Goal: Task Accomplishment & Management: Manage account settings

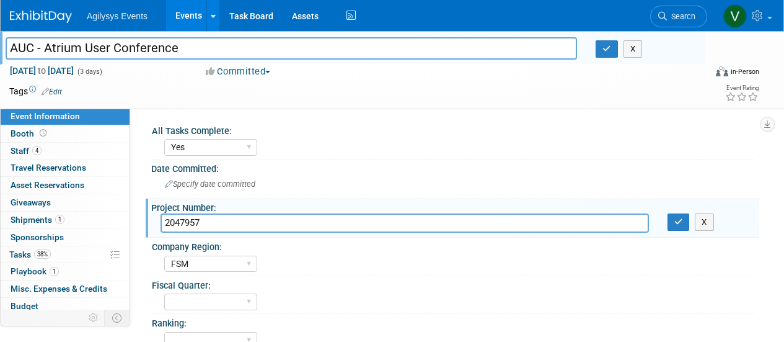
select select "Yes"
select select "FSM"
select select "Yes"
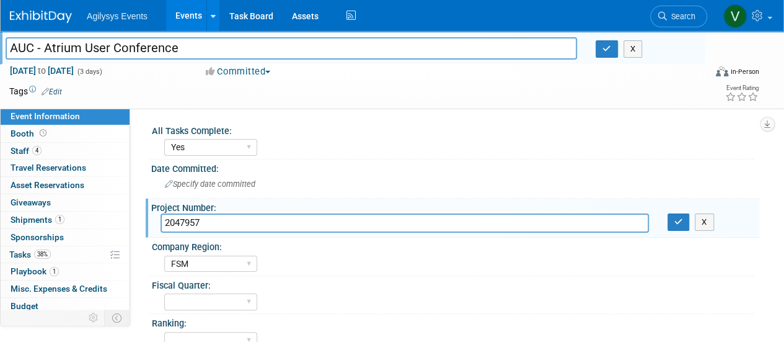
click at [44, 16] on img at bounding box center [41, 17] width 62 height 12
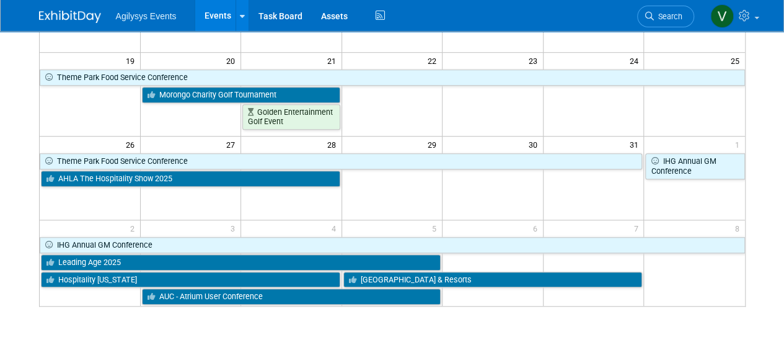
scroll to position [340, 0]
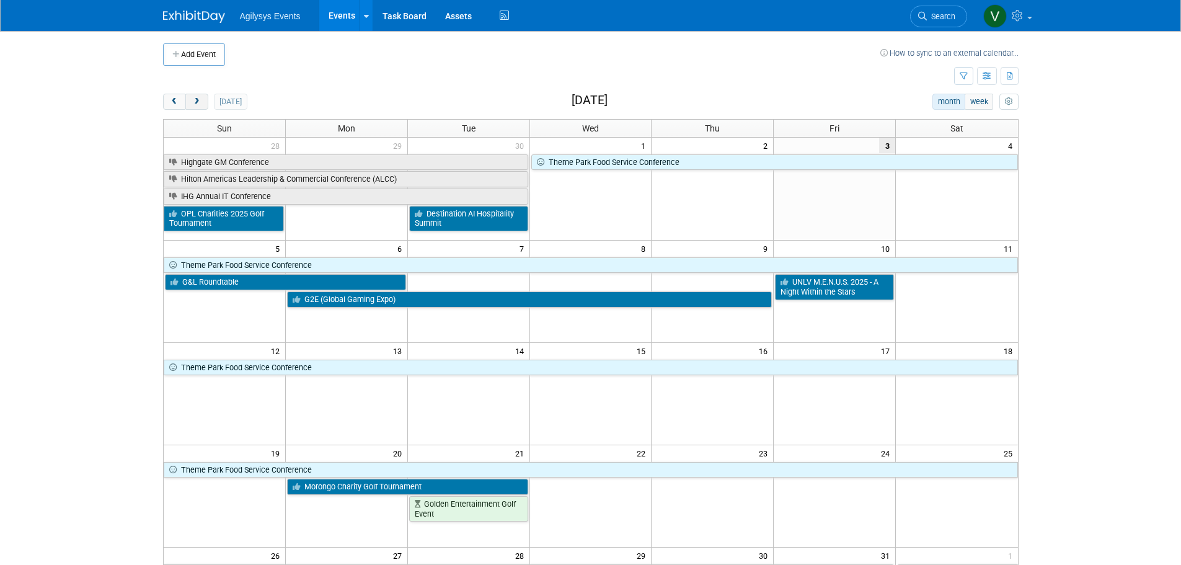
click at [199, 99] on span "next" at bounding box center [196, 102] width 9 height 8
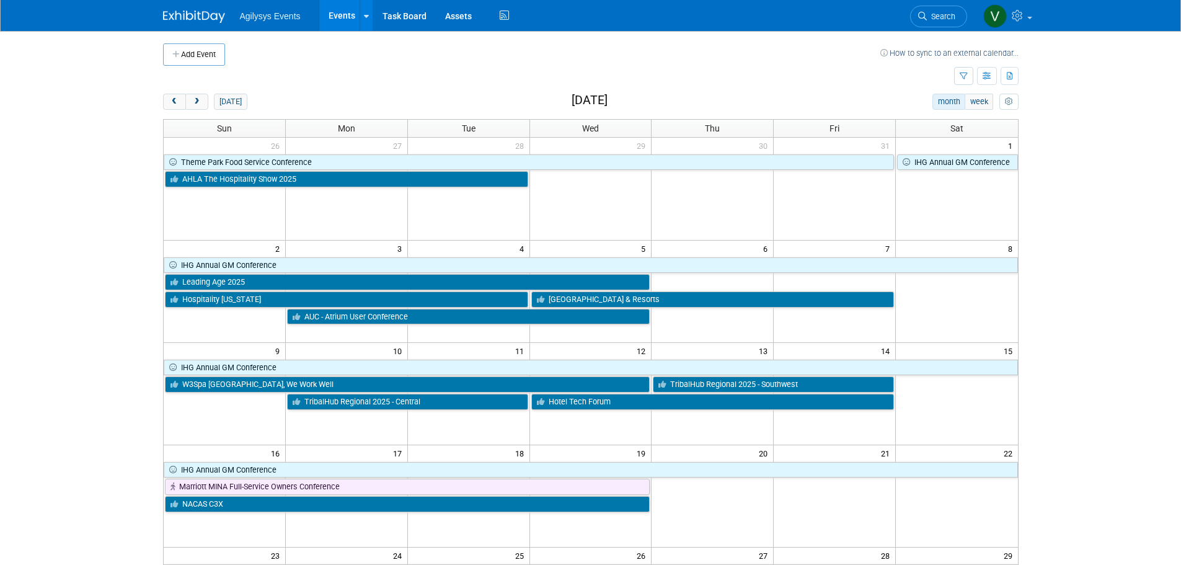
click at [449, 410] on div "9 10 11 12 13 14 15 IHG Annual GM Conference W3Spa North America, We Work Well …" at bounding box center [591, 376] width 854 height 69
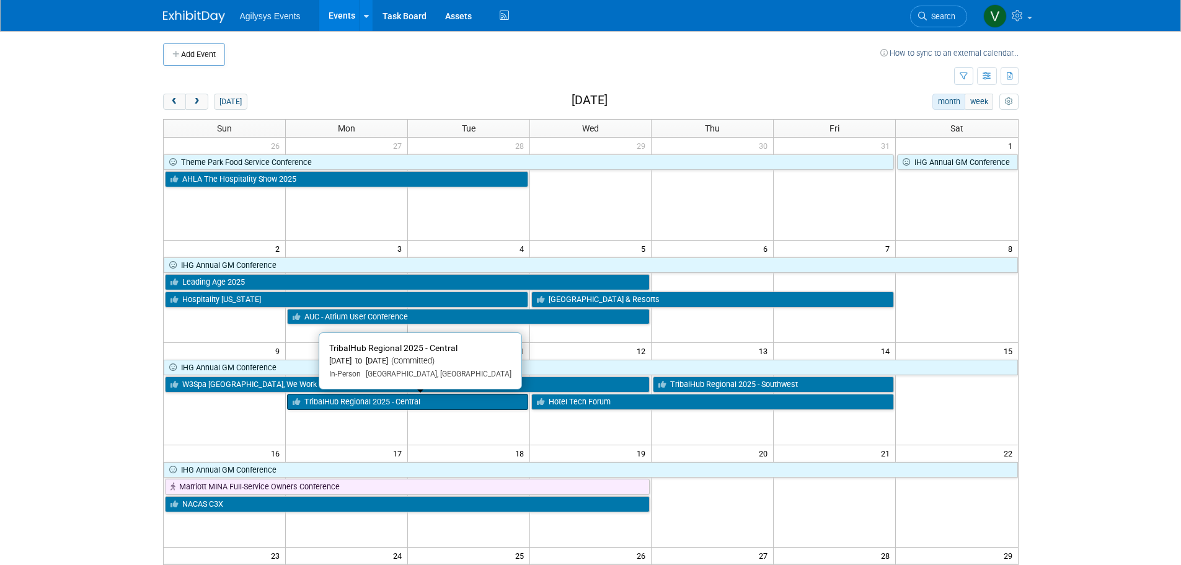
click at [446, 406] on link "TribalHub Regional 2025 - Central" at bounding box center [407, 402] width 241 height 16
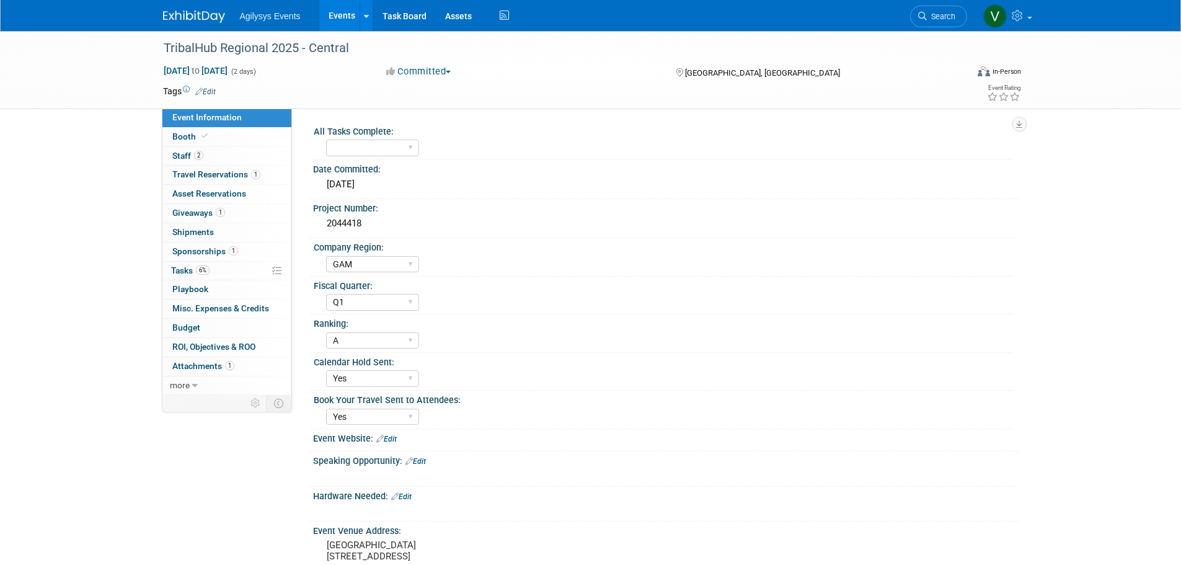
select select "GAM"
select select "Q1"
select select "A"
select select "Yes"
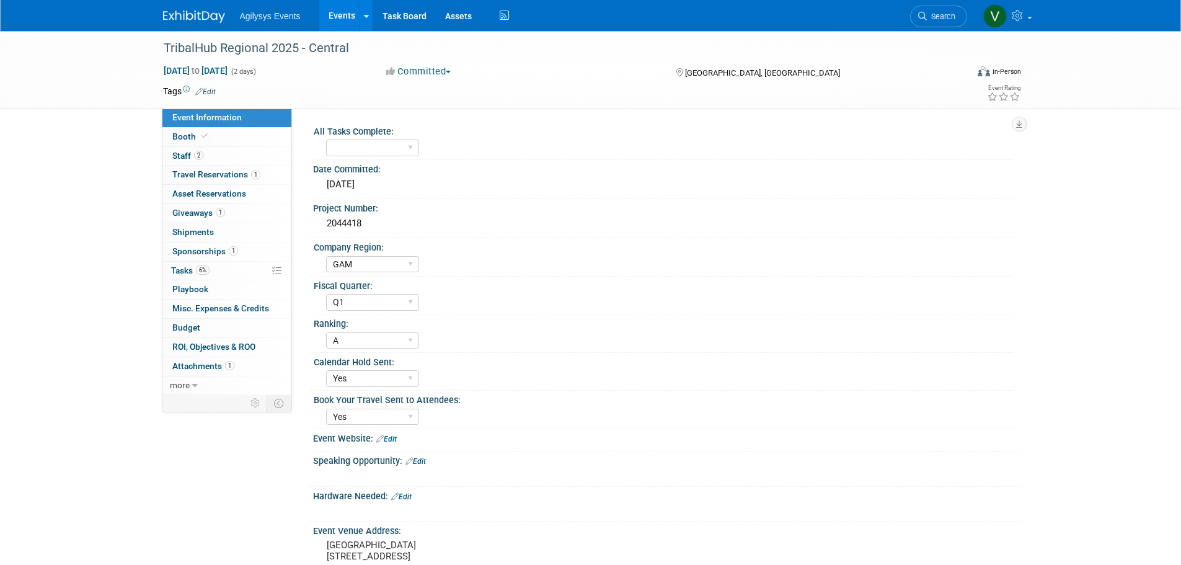
drag, startPoint x: 361, startPoint y: 43, endPoint x: 141, endPoint y: 49, distance: 220.2
click at [141, 49] on div "TribalHub Regional 2025 - Central Nov 10, 2025 to Nov 11, 2025 (2 days) Nov 10,…" at bounding box center [590, 70] width 1181 height 78
copy div "TribalHub Regional 2025 - Central"
click at [180, 18] on img at bounding box center [194, 17] width 62 height 12
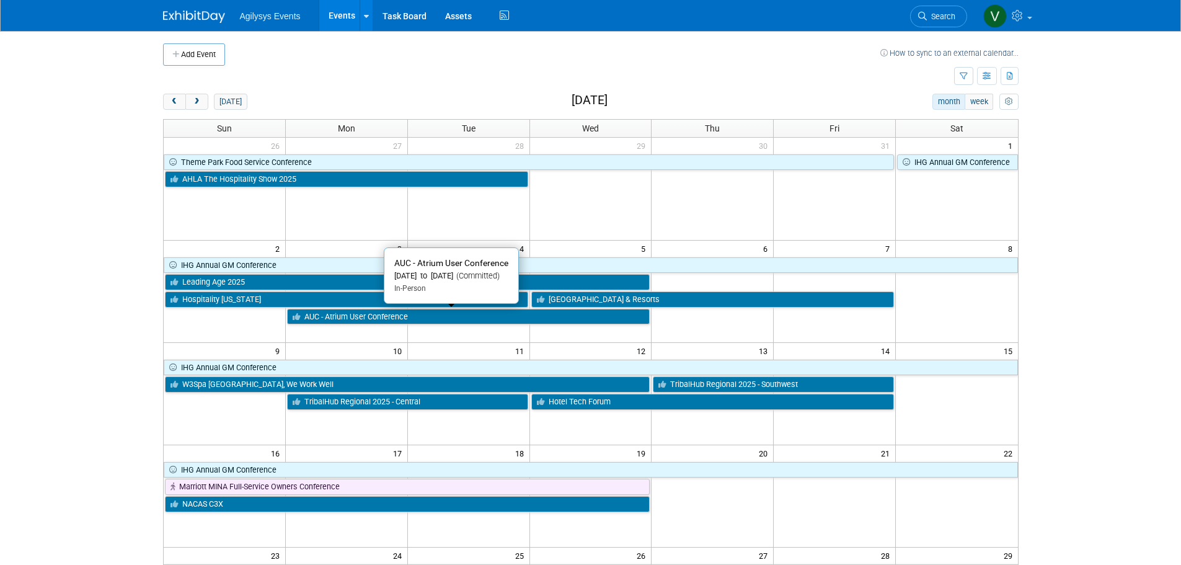
click at [374, 321] on link "AUC - Atrium User Conference" at bounding box center [468, 317] width 363 height 16
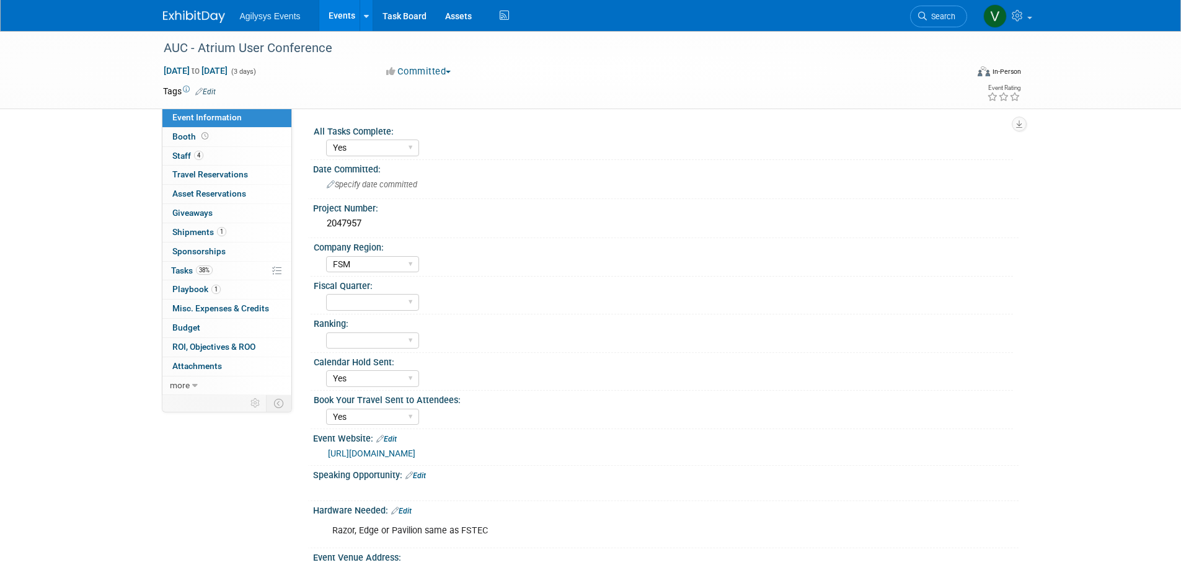
select select "Yes"
select select "FSM"
select select "Yes"
click at [197, 267] on span "38%" at bounding box center [204, 269] width 17 height 9
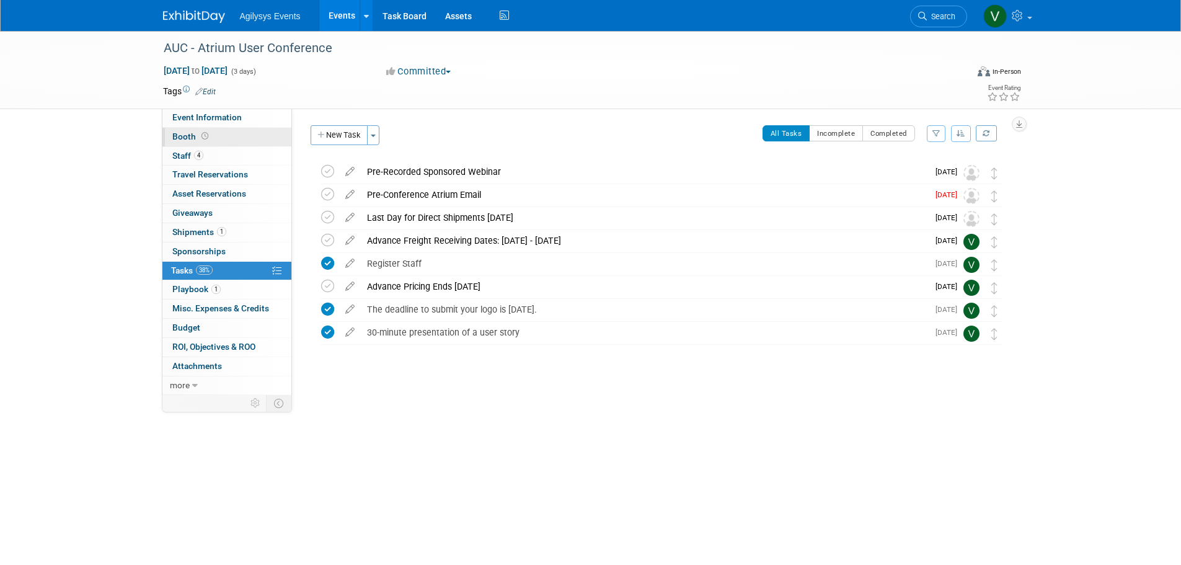
click at [218, 135] on link "Booth" at bounding box center [226, 137] width 129 height 19
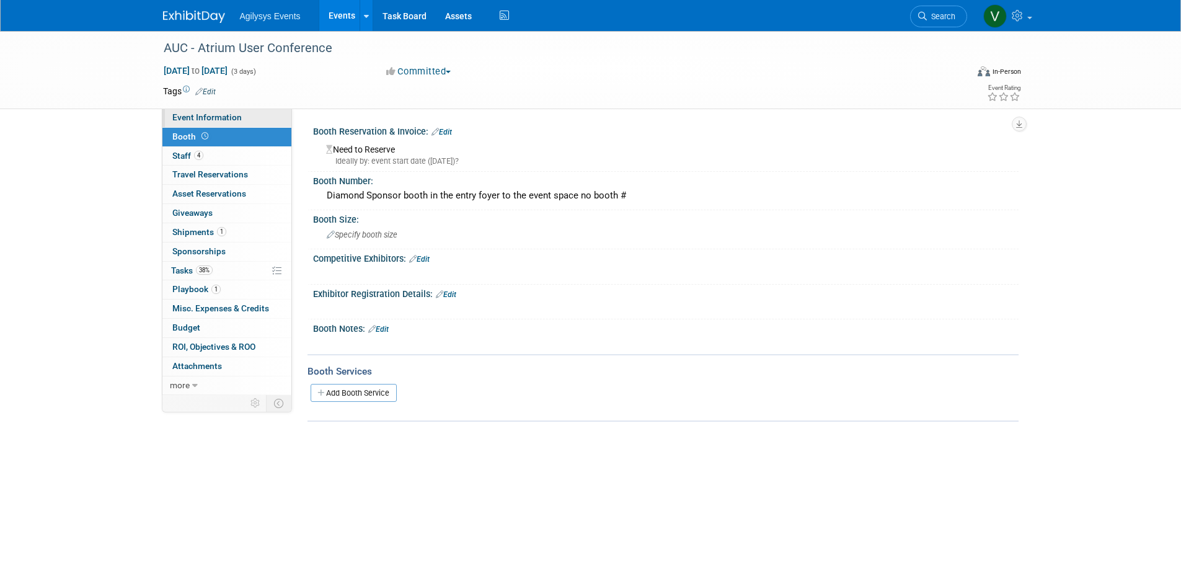
click at [205, 116] on span "Event Information" at bounding box center [206, 117] width 69 height 10
select select "Yes"
select select "FSM"
select select "Yes"
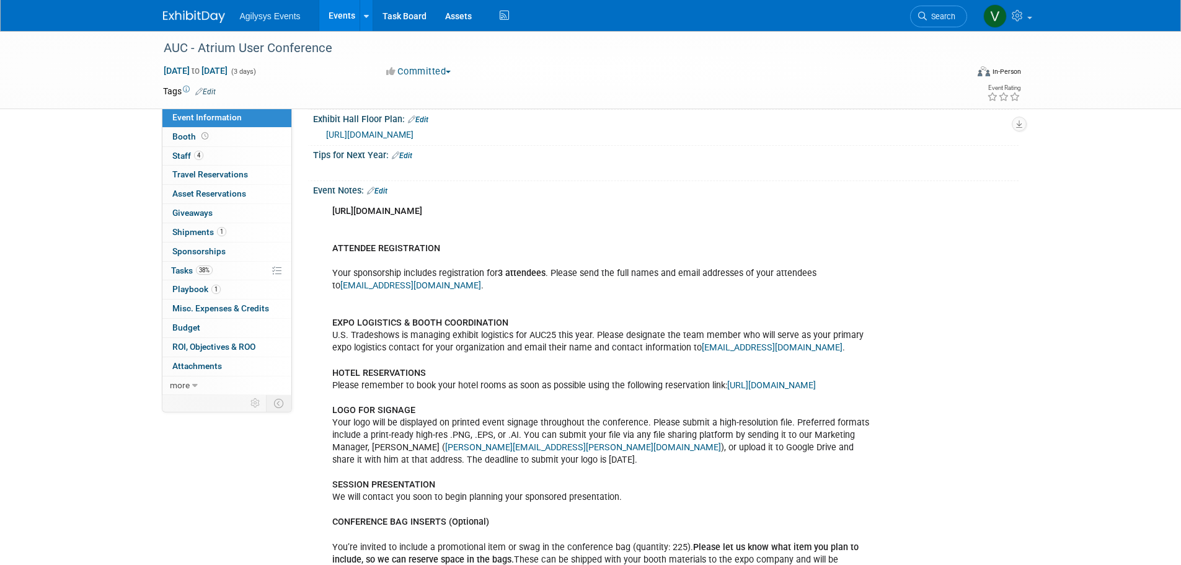
scroll to position [608, 0]
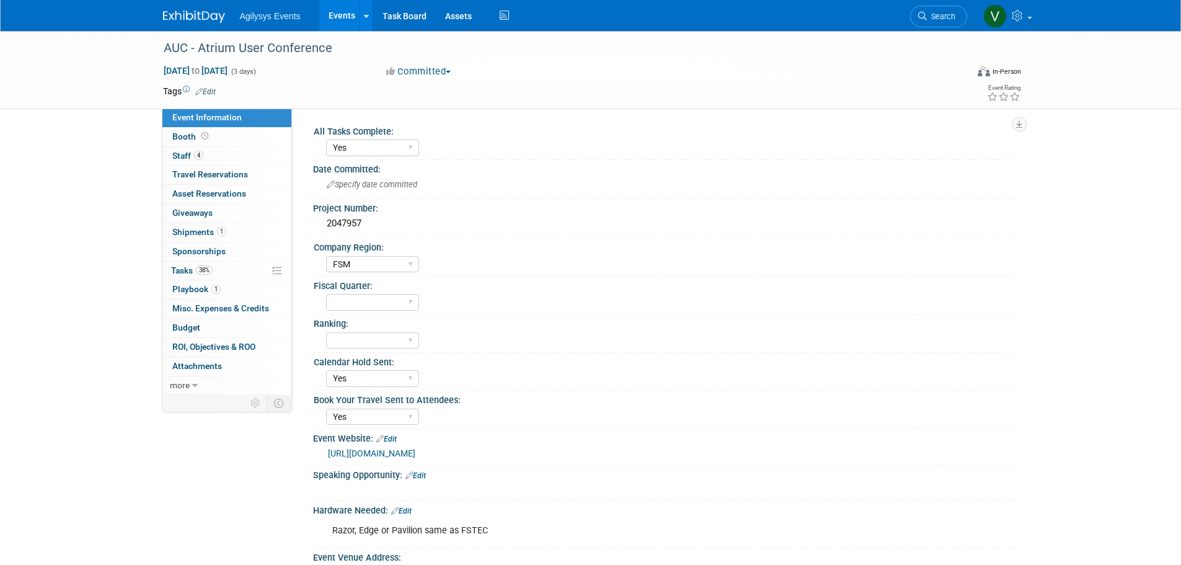
select select "Yes"
select select "FSM"
select select "Yes"
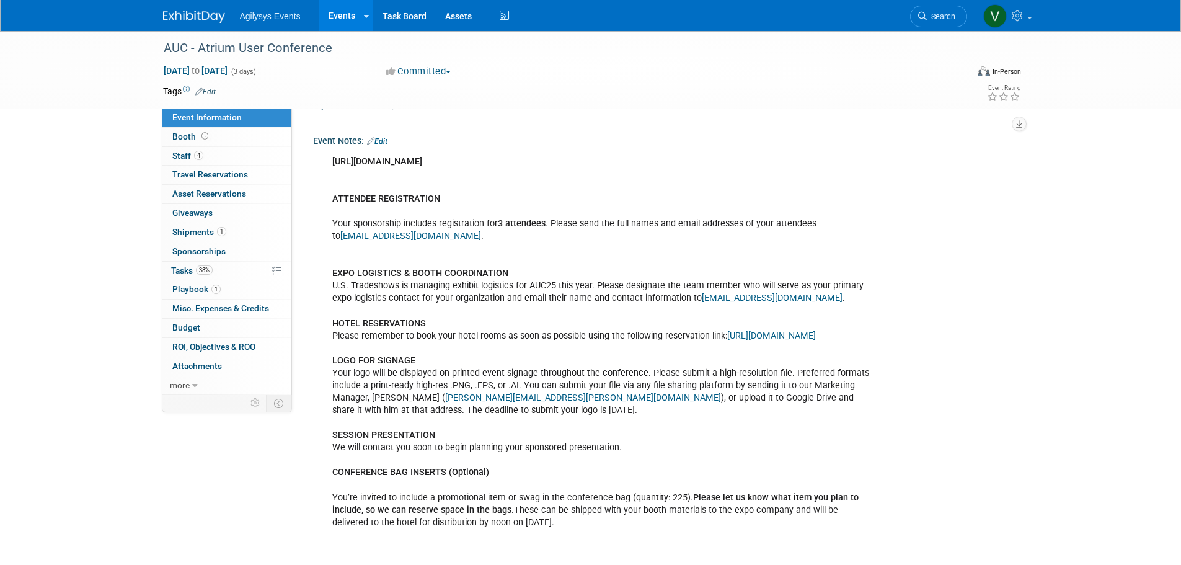
click at [192, 10] on link at bounding box center [201, 11] width 77 height 10
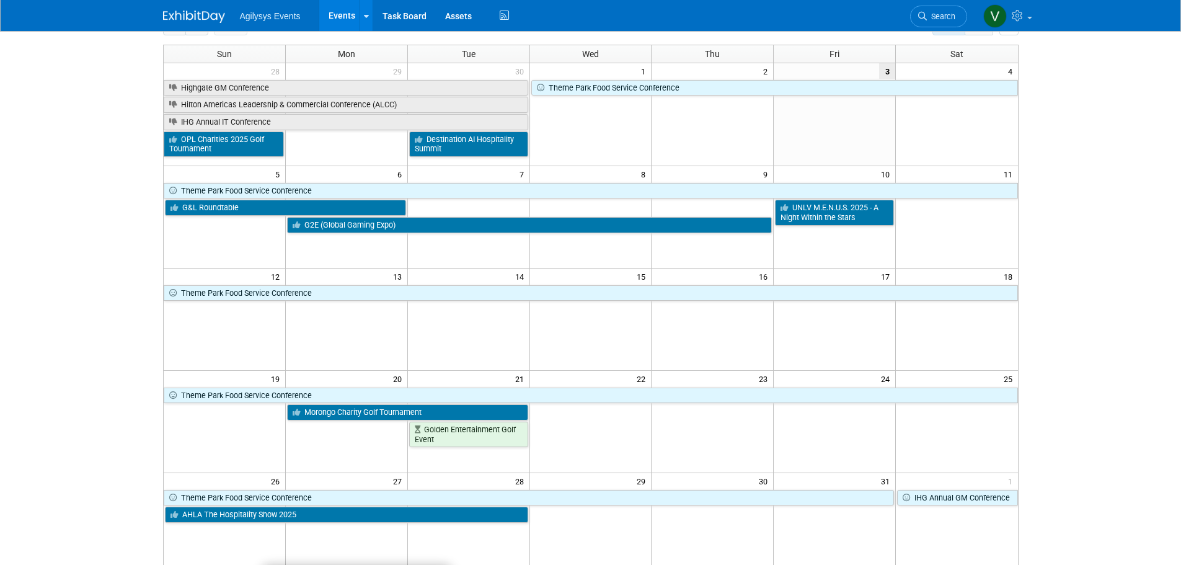
scroll to position [12, 0]
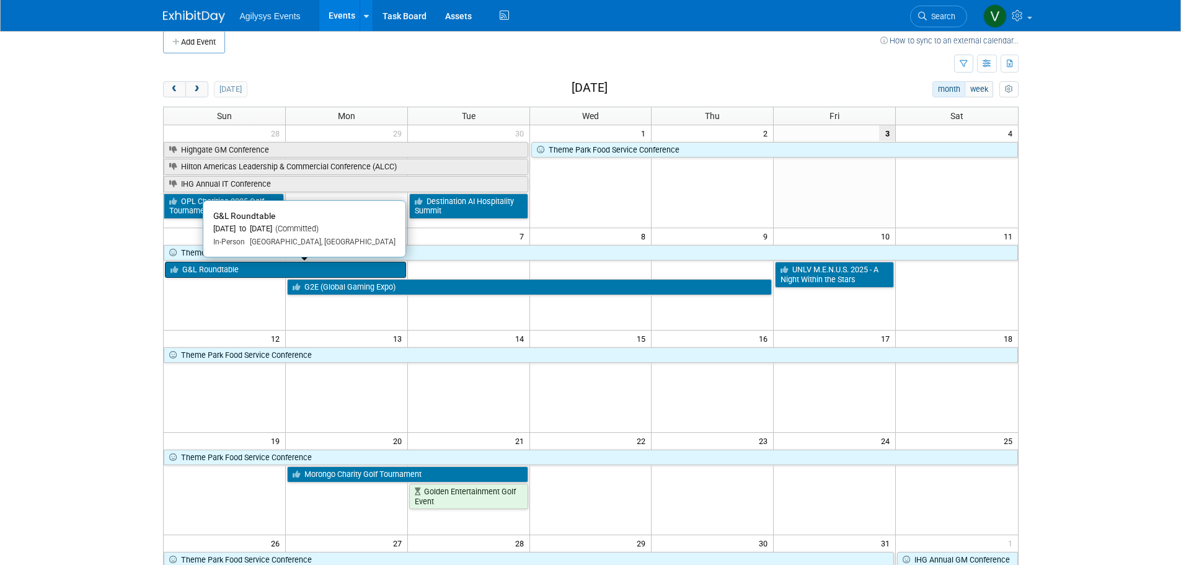
click at [216, 267] on link "G&L Roundtable" at bounding box center [285, 270] width 241 height 16
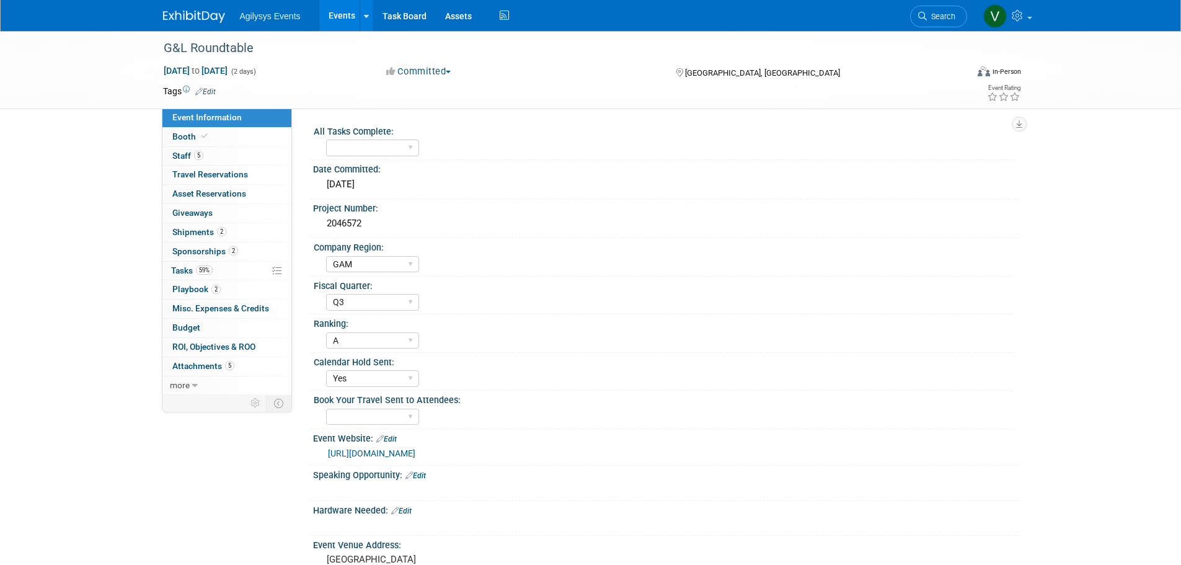
select select "GAM"
select select "Q3"
select select "A"
select select "Yes"
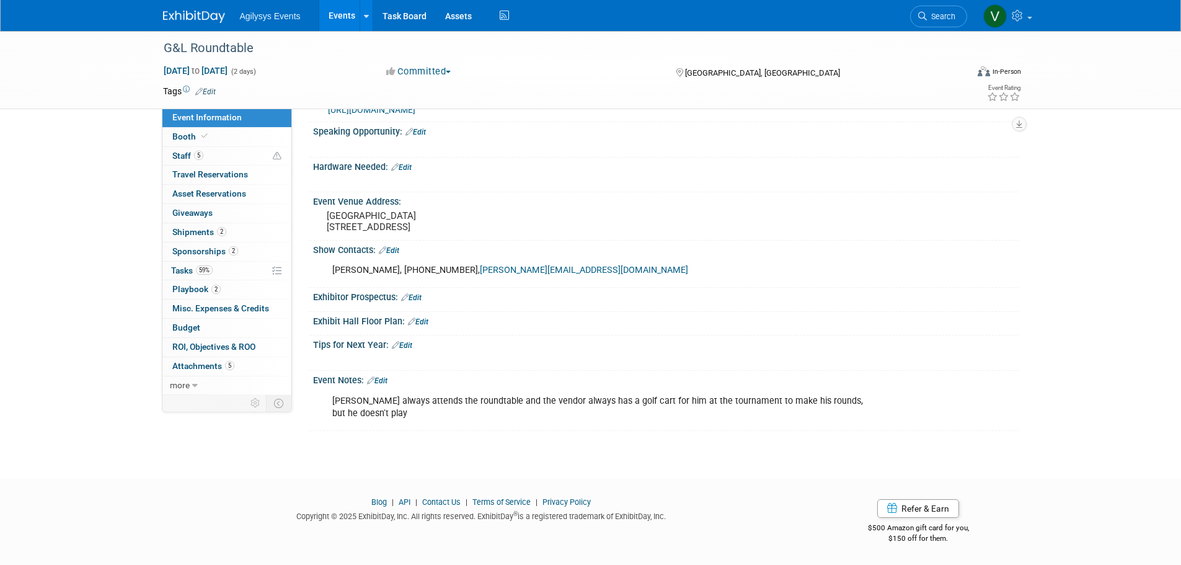
scroll to position [354, 0]
click at [381, 384] on link "Edit" at bounding box center [377, 380] width 20 height 9
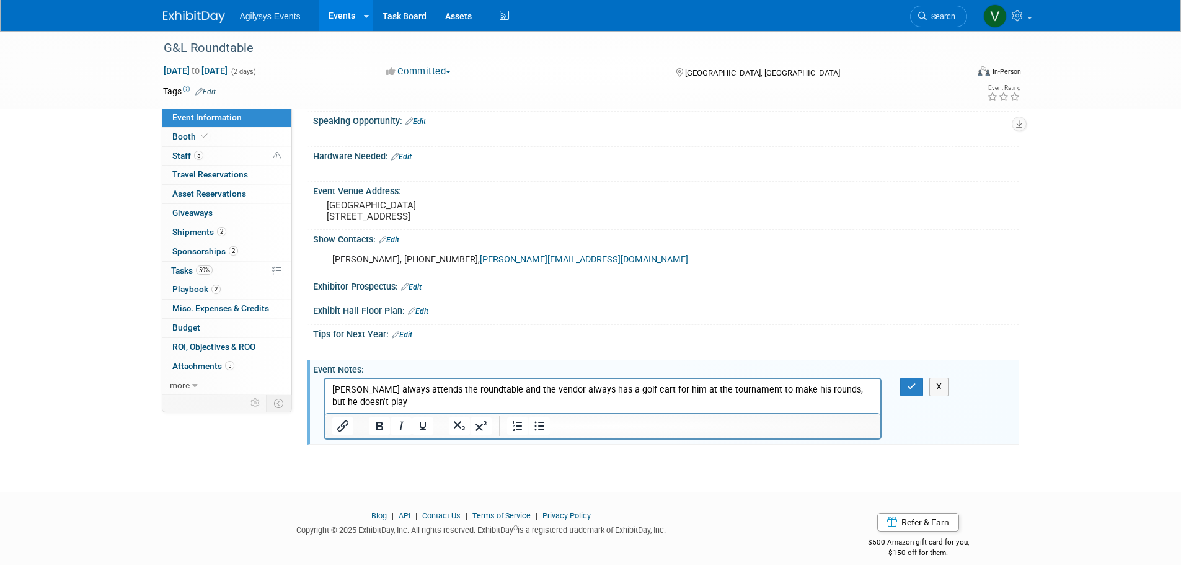
scroll to position [0, 0]
click at [404, 339] on link "Edit" at bounding box center [402, 334] width 20 height 9
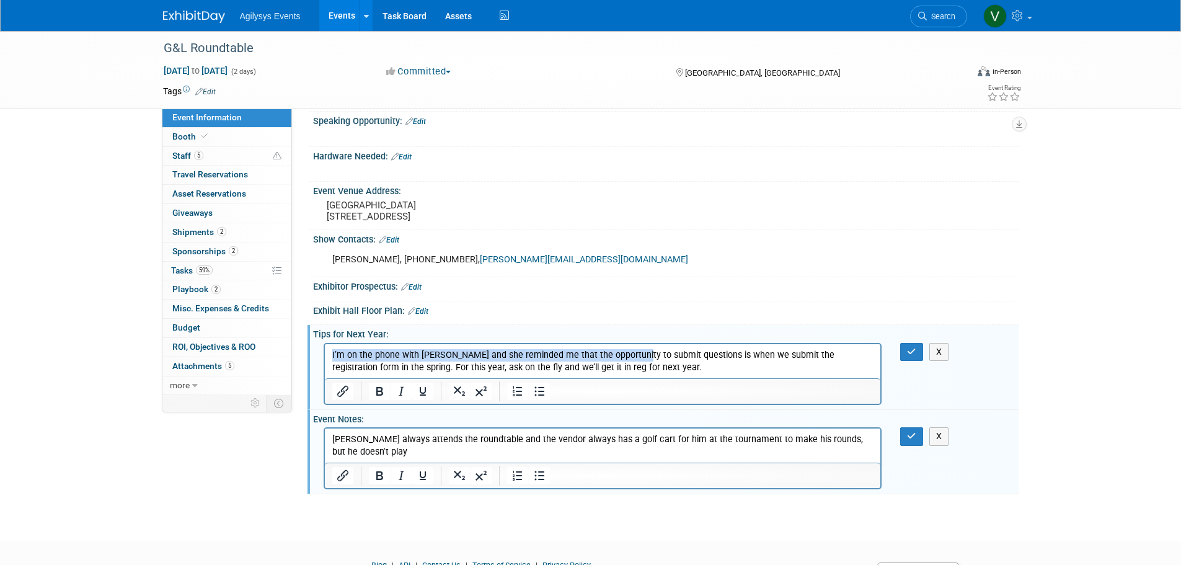
drag, startPoint x: 628, startPoint y: 356, endPoint x: 324, endPoint y: 356, distance: 304.4
click at [324, 356] on html "I’m on the phone with Jeannie and she reminded me that the opportunity to submi…" at bounding box center [602, 358] width 556 height 30
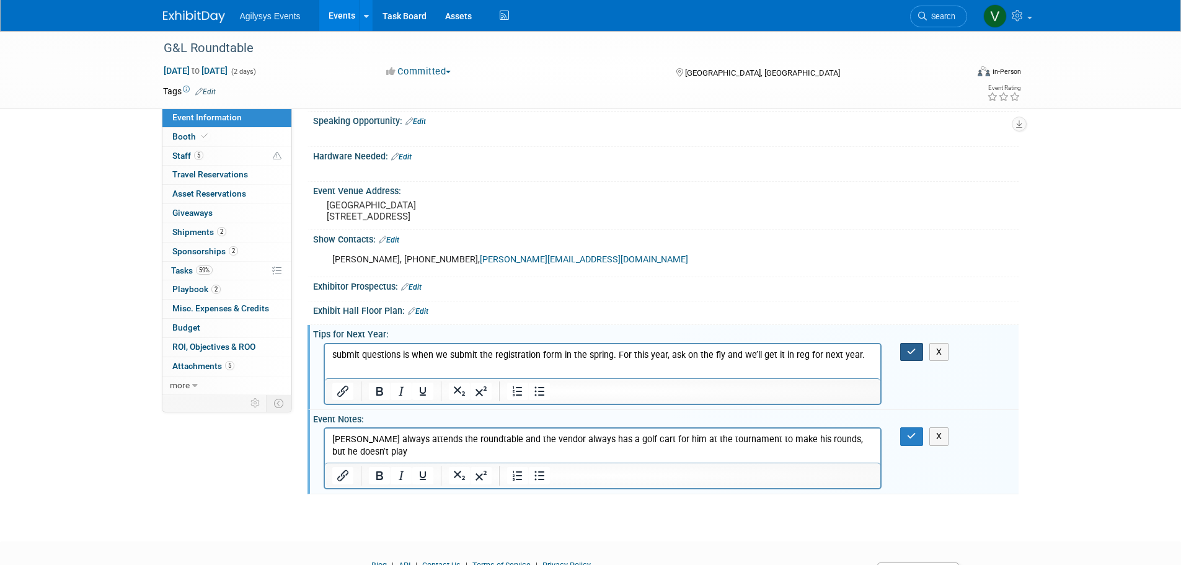
click at [911, 356] on icon "button" at bounding box center [911, 351] width 9 height 9
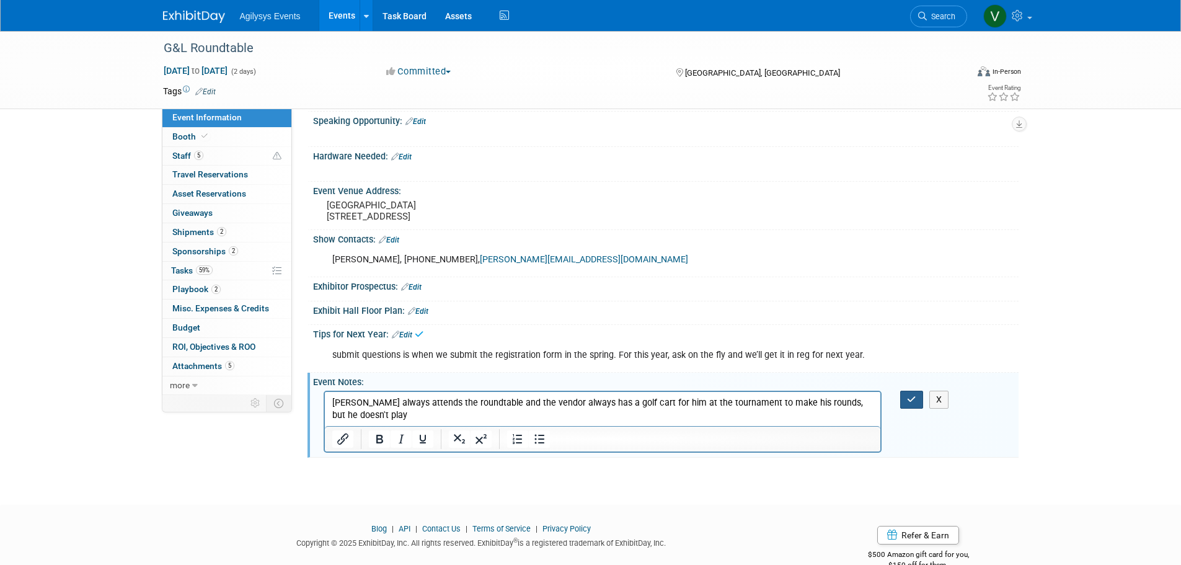
click at [911, 409] on button "button" at bounding box center [911, 400] width 23 height 18
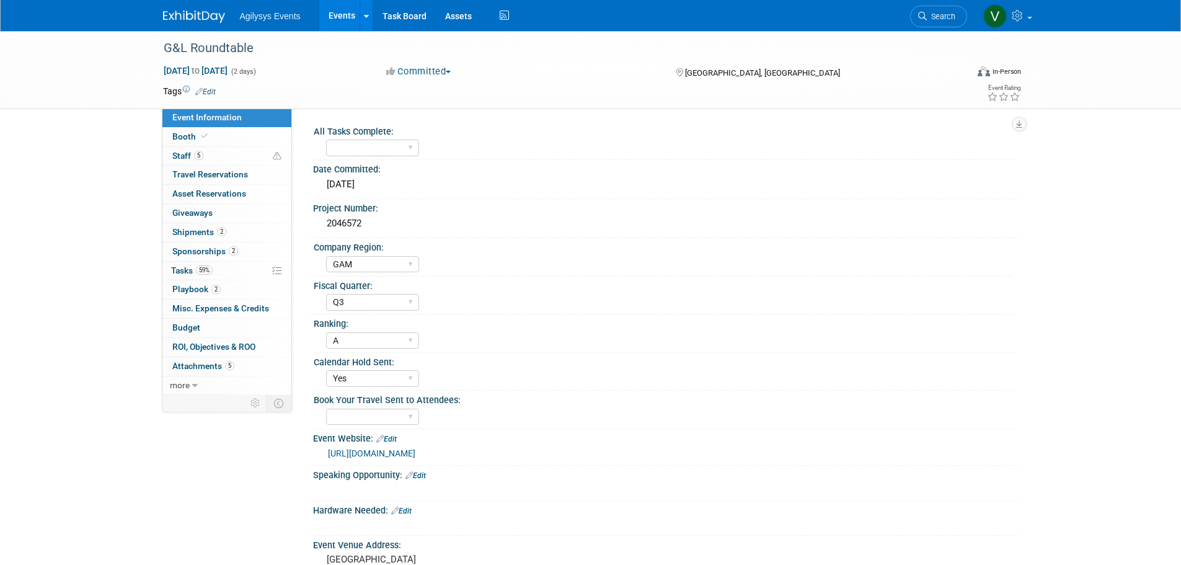
click at [197, 15] on img at bounding box center [194, 17] width 62 height 12
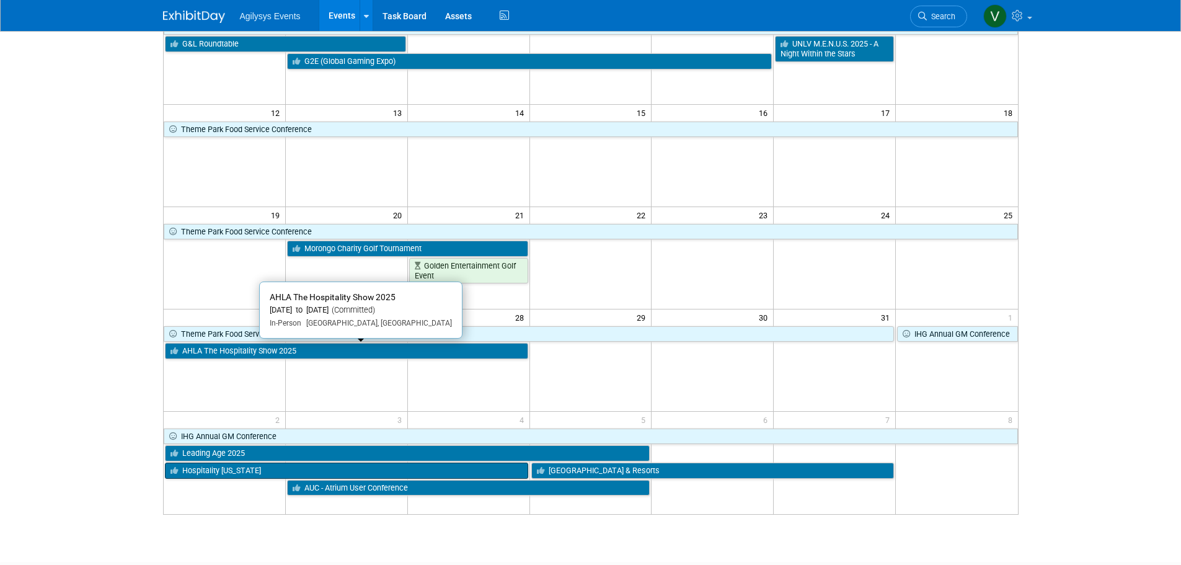
scroll to position [310, 0]
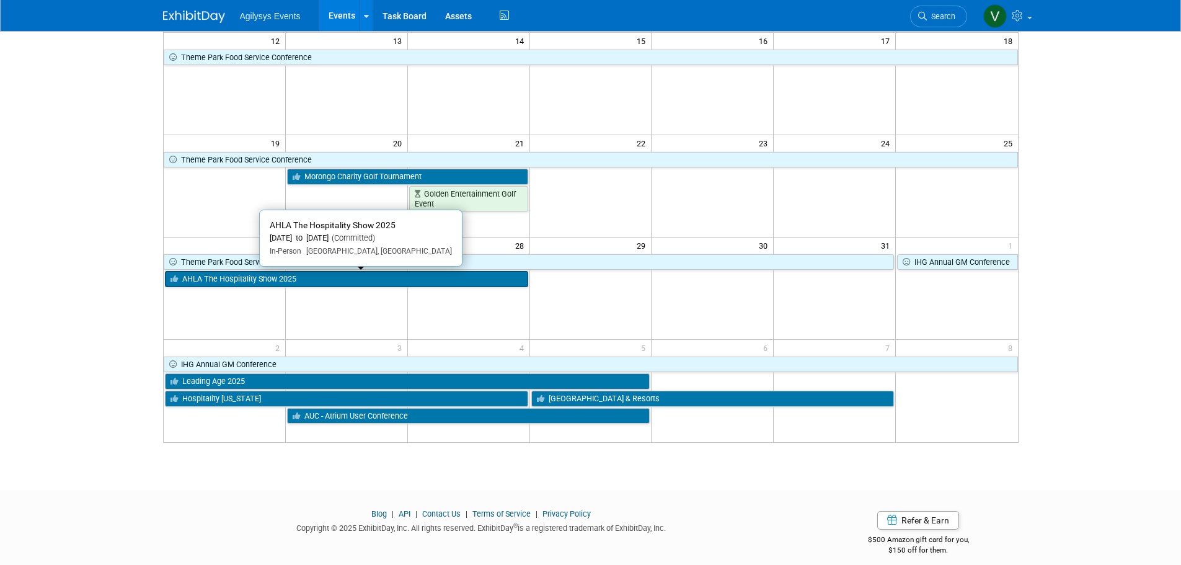
click at [255, 277] on link "AHLA The Hospitality Show 2025" at bounding box center [346, 279] width 363 height 16
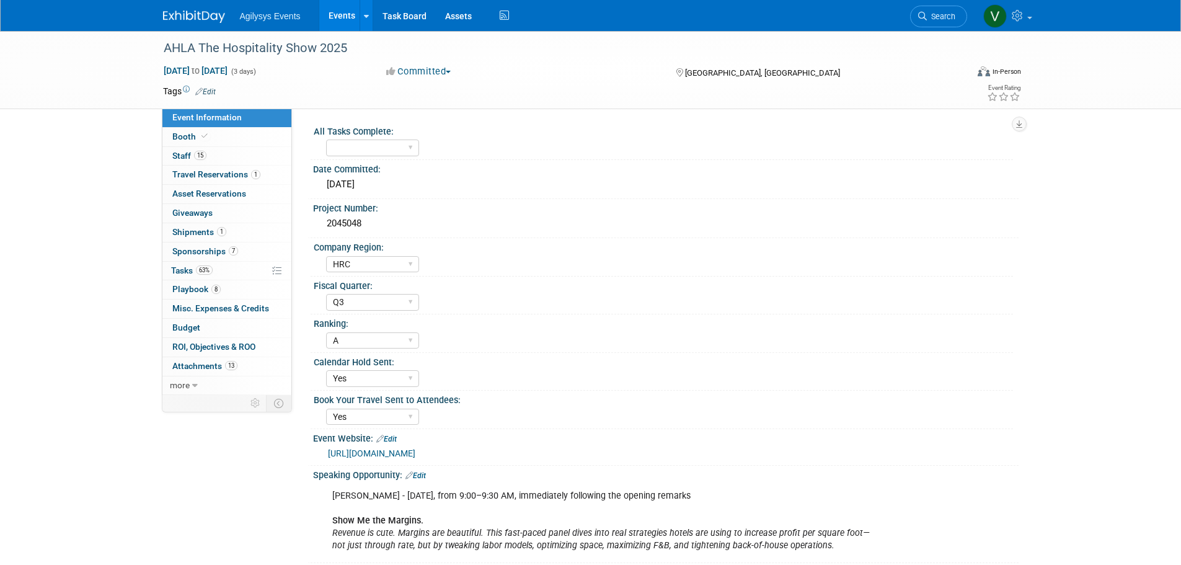
select select "HRC"
select select "Q3"
select select "A"
select select "Yes"
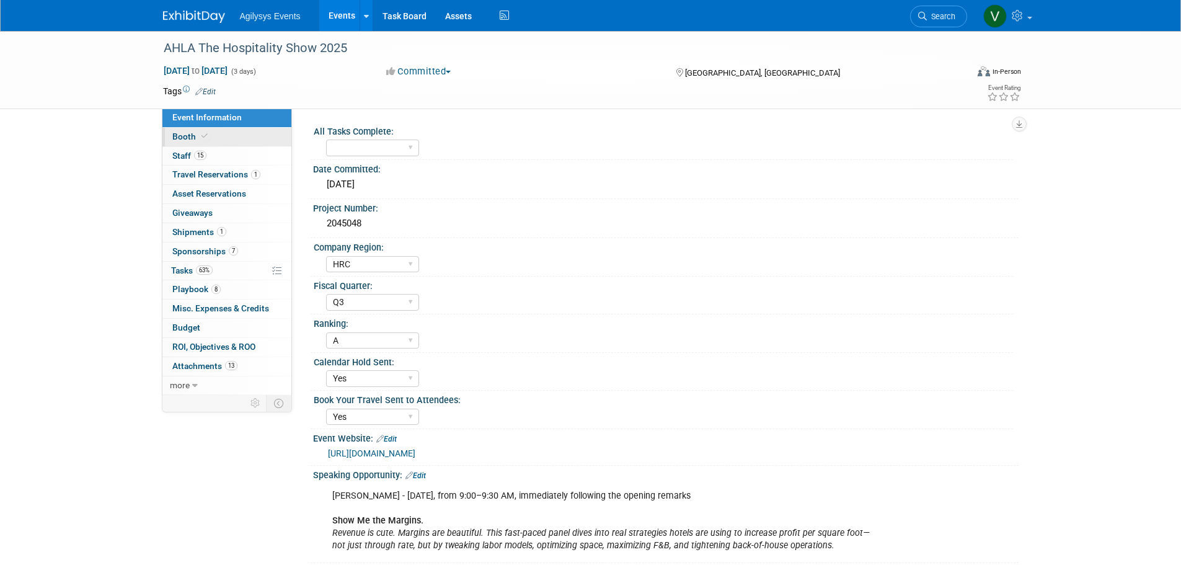
click at [197, 134] on span "Booth" at bounding box center [191, 136] width 38 height 10
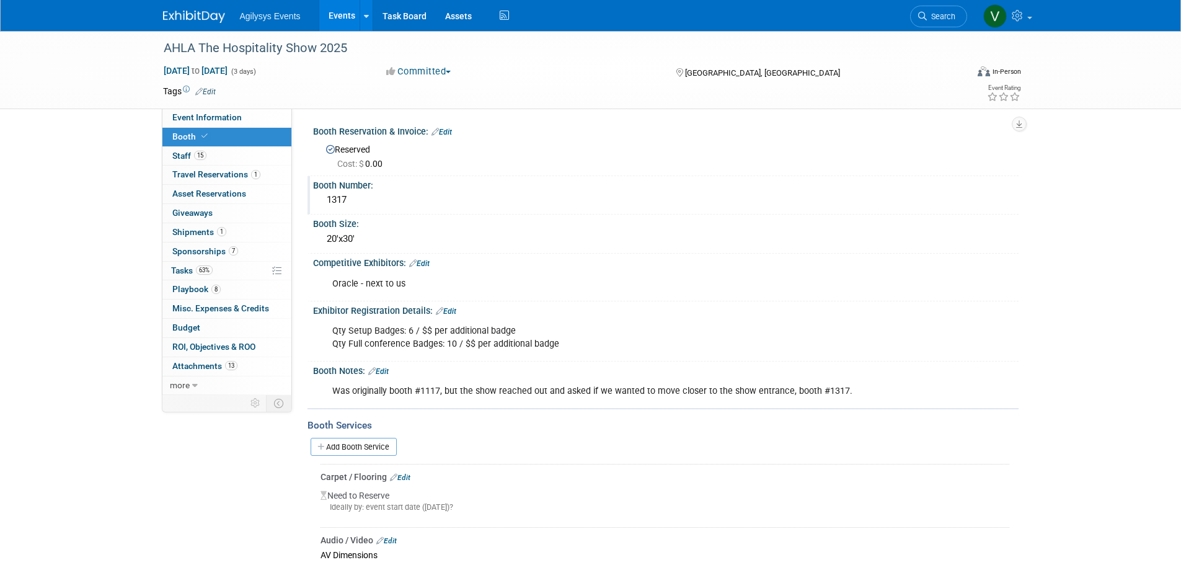
drag, startPoint x: 353, startPoint y: 199, endPoint x: 321, endPoint y: 198, distance: 32.2
click at [321, 198] on div "1317" at bounding box center [666, 200] width 706 height 20
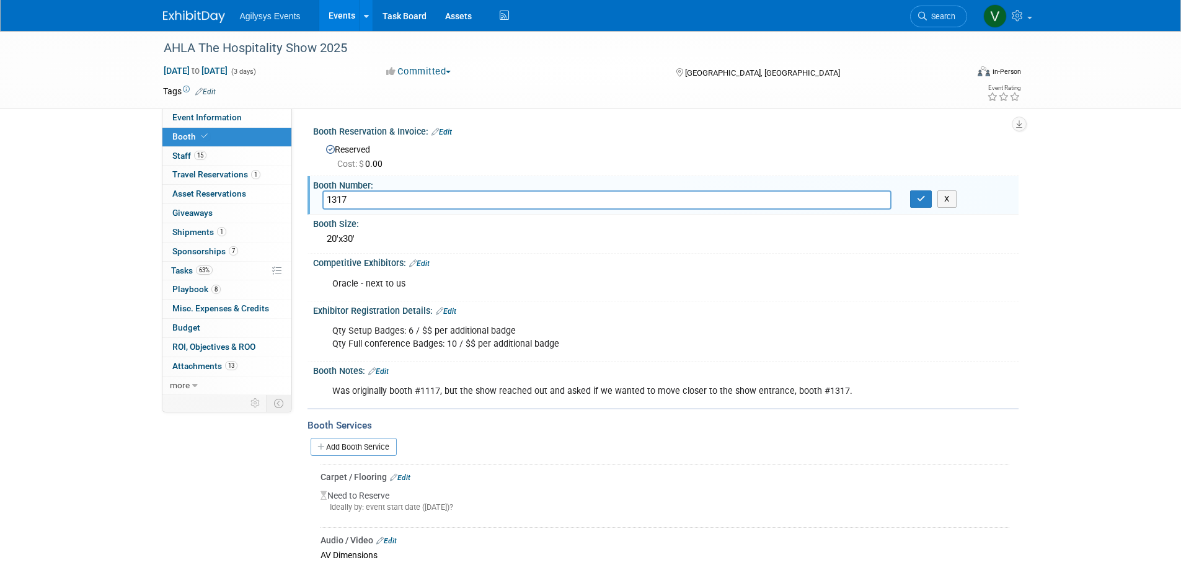
drag, startPoint x: 332, startPoint y: 201, endPoint x: 351, endPoint y: 198, distance: 18.9
click at [351, 198] on input "1317" at bounding box center [606, 199] width 569 height 19
drag, startPoint x: 352, startPoint y: 200, endPoint x: 321, endPoint y: 200, distance: 31.0
click at [321, 200] on div "1317" at bounding box center [607, 199] width 588 height 19
